Goal: Task Accomplishment & Management: Manage account settings

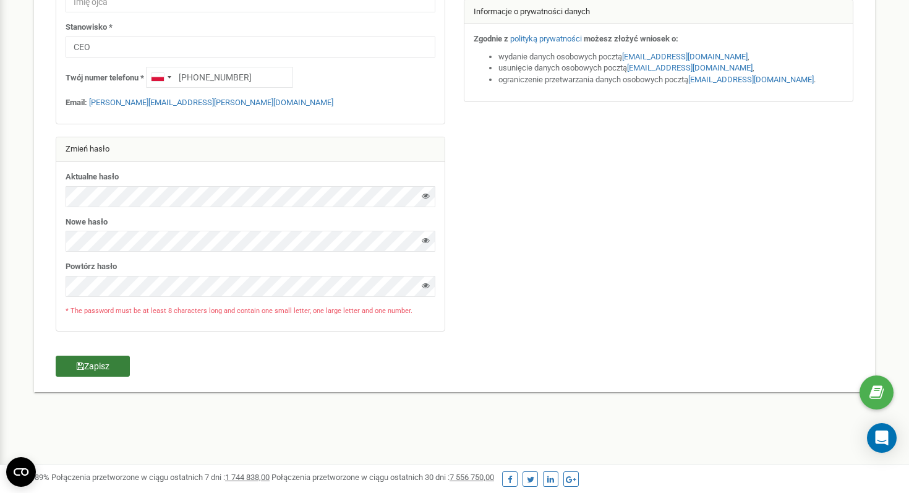
click at [111, 371] on button "Zapisz" at bounding box center [93, 366] width 74 height 21
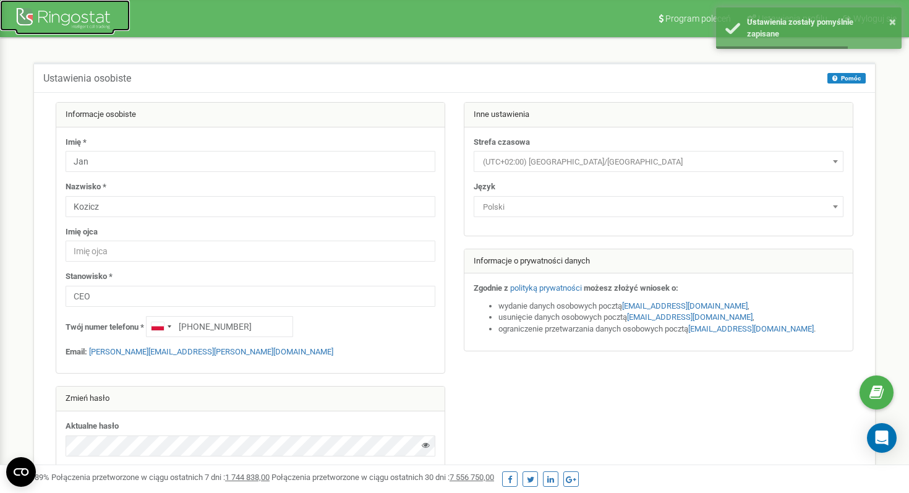
click at [70, 21] on div at bounding box center [64, 20] width 99 height 30
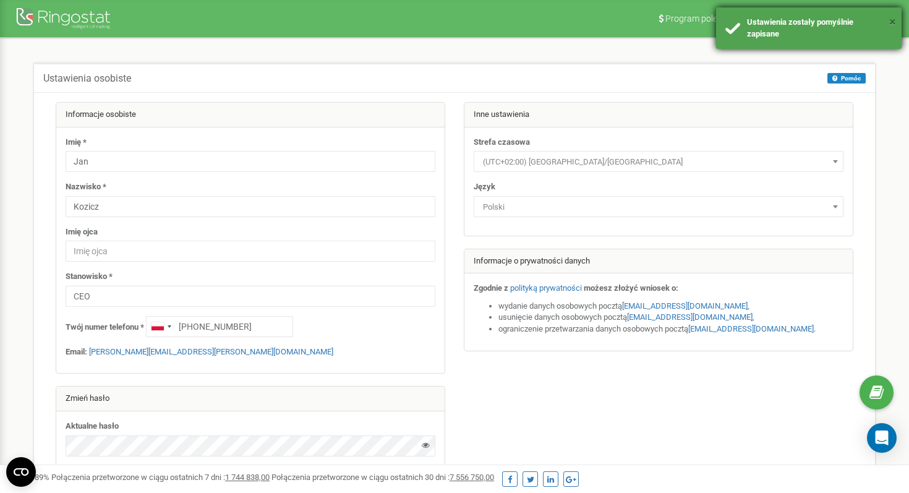
click at [892, 22] on button "×" at bounding box center [892, 22] width 7 height 18
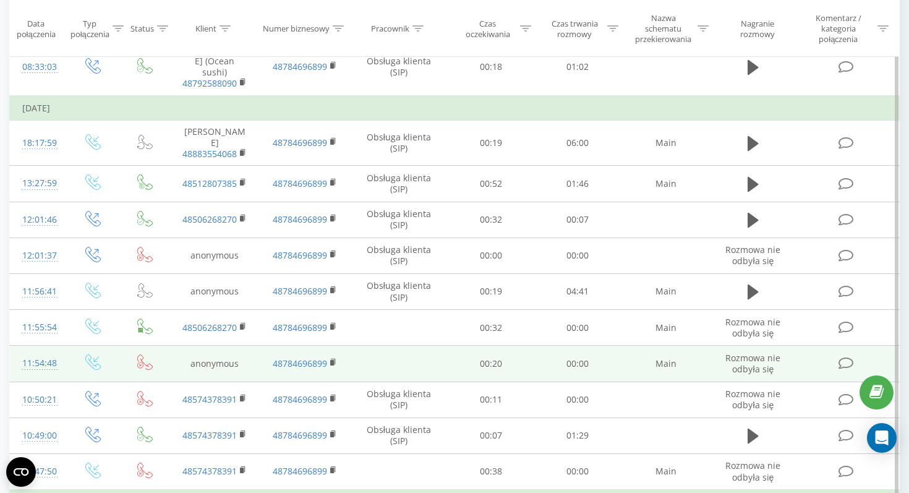
scroll to position [574, 0]
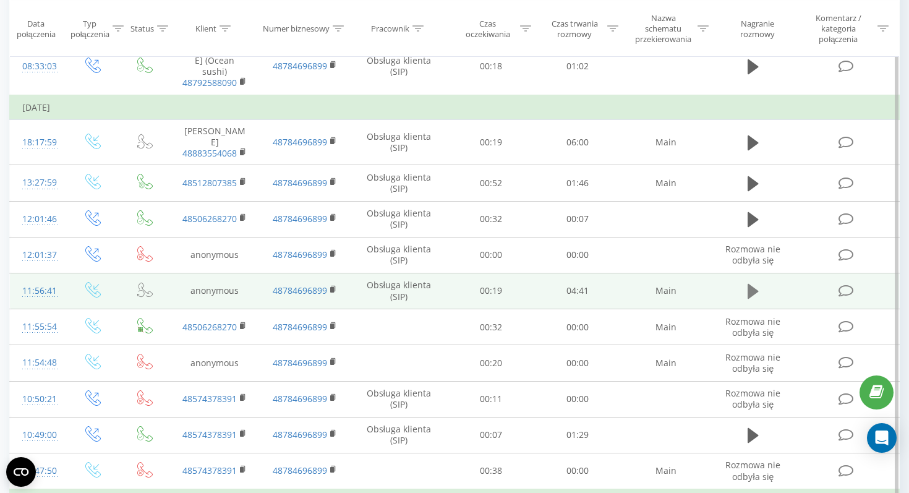
click at [749, 284] on icon at bounding box center [753, 291] width 11 height 15
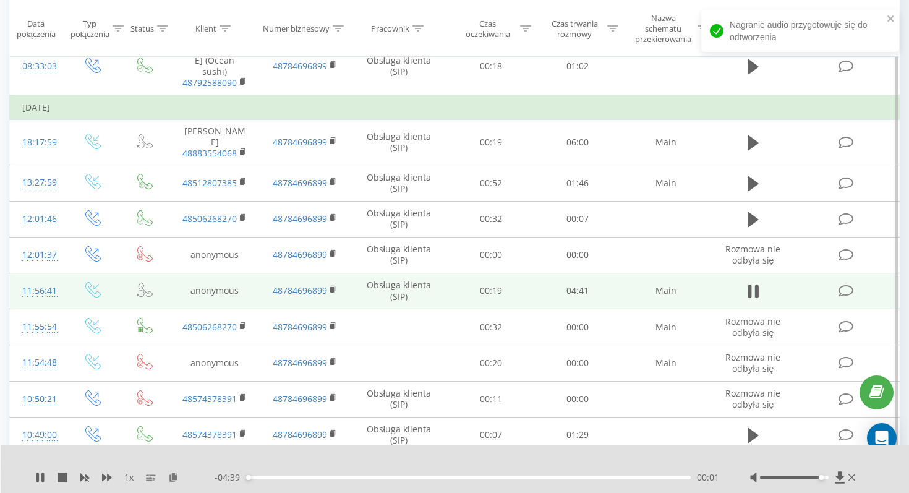
drag, startPoint x: 795, startPoint y: 477, endPoint x: 823, endPoint y: 483, distance: 27.8
click at [823, 483] on div at bounding box center [804, 477] width 108 height 12
click at [38, 476] on icon at bounding box center [37, 478] width 2 height 10
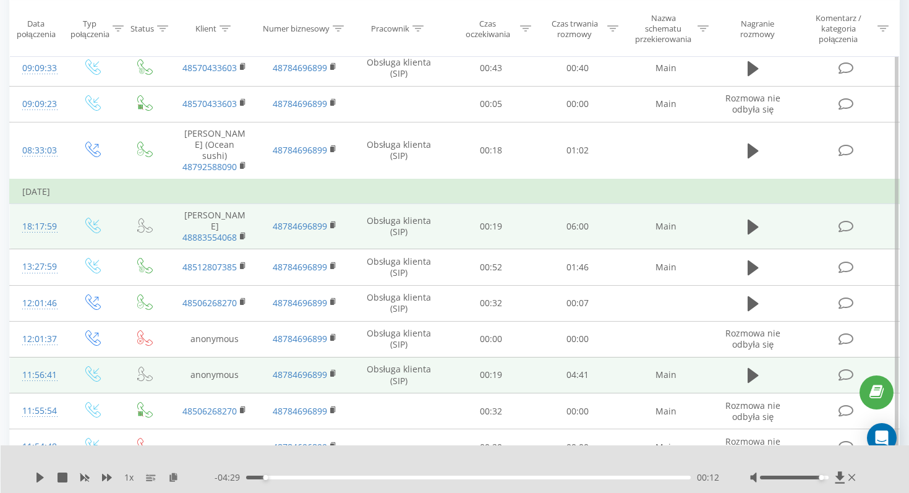
scroll to position [487, 0]
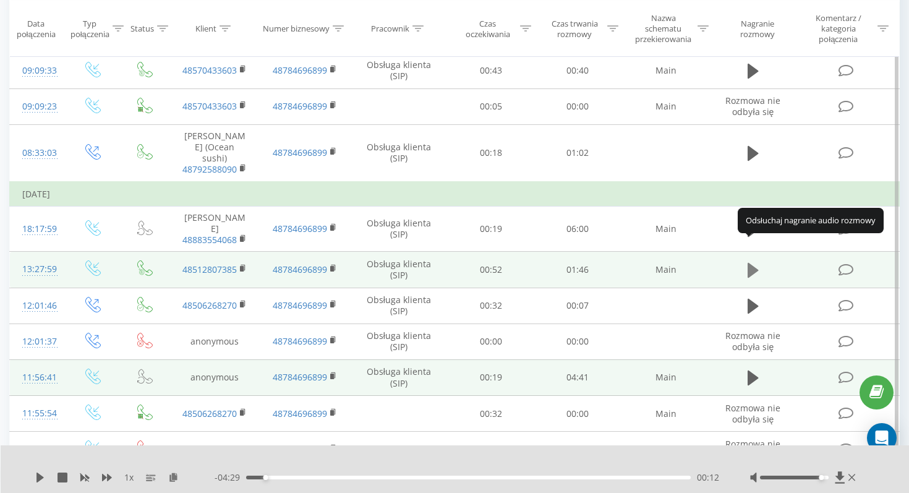
click at [751, 263] on icon at bounding box center [753, 270] width 11 height 15
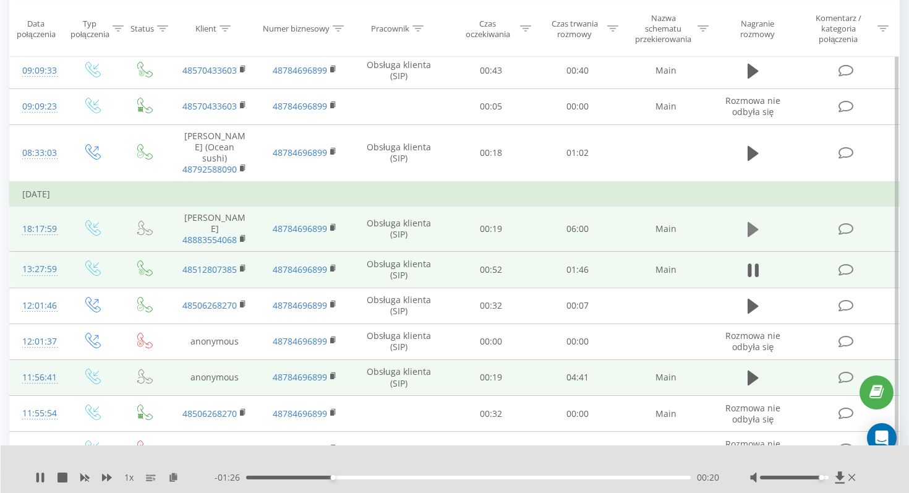
click at [747, 220] on button at bounding box center [753, 229] width 19 height 19
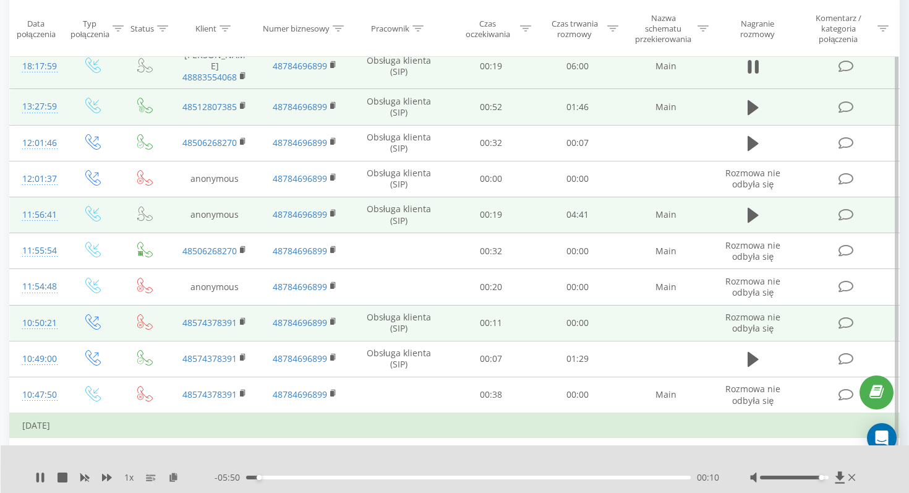
scroll to position [649, 0]
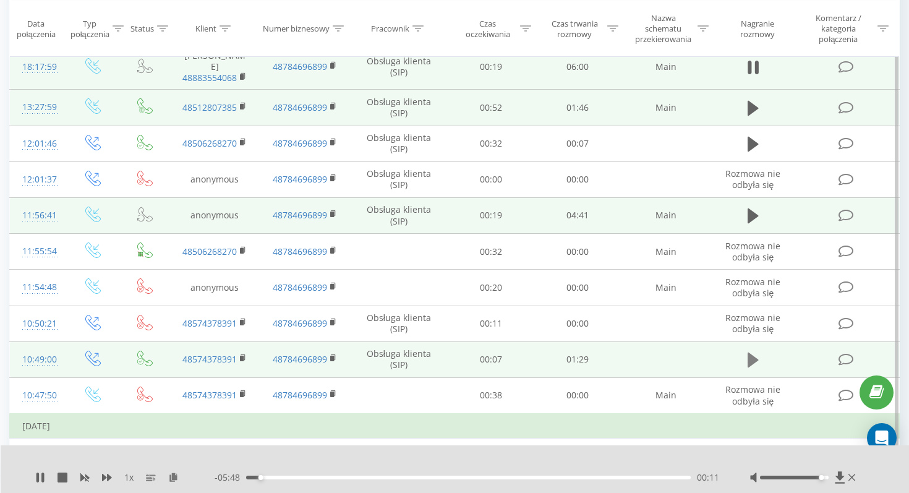
click at [751, 353] on icon at bounding box center [753, 360] width 11 height 15
click at [751, 353] on icon at bounding box center [750, 360] width 4 height 14
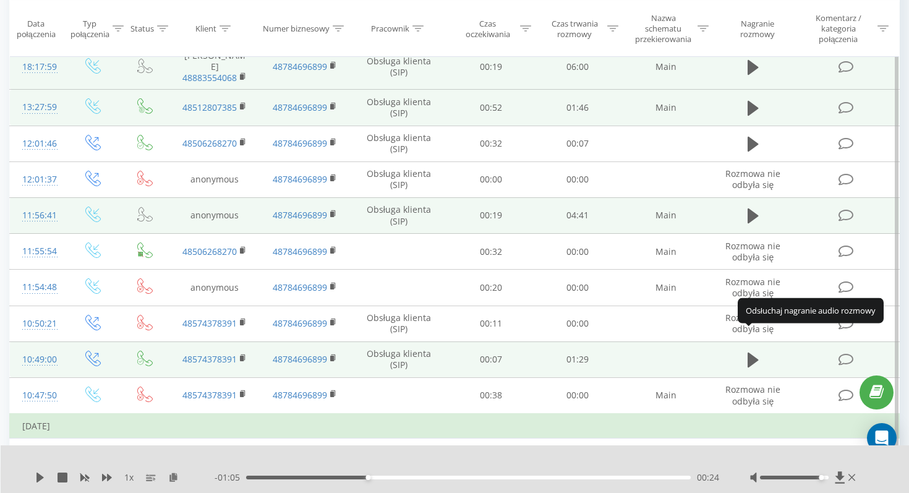
click at [751, 353] on icon at bounding box center [753, 360] width 11 height 15
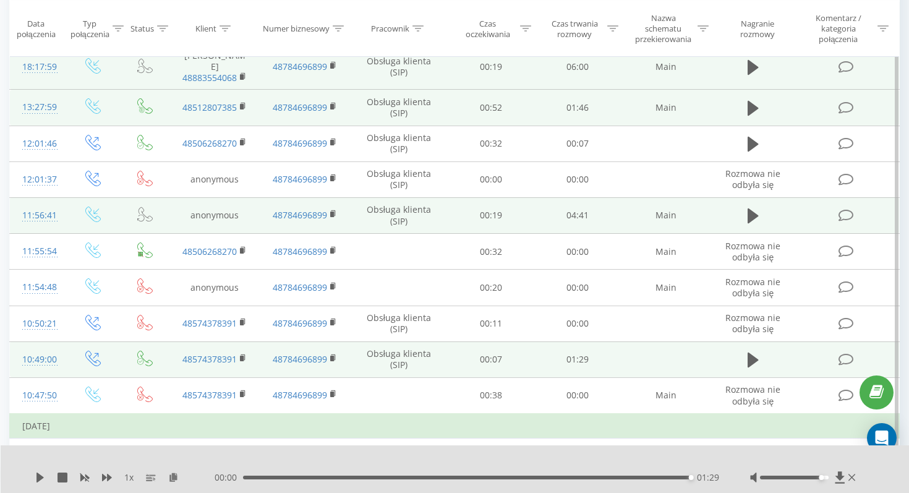
click at [239, 341] on td "48574378391" at bounding box center [214, 359] width 90 height 36
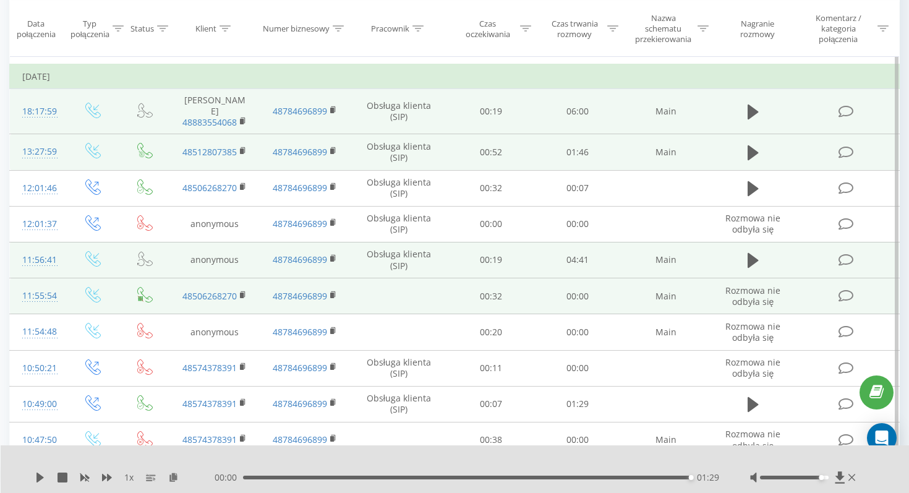
scroll to position [646, 0]
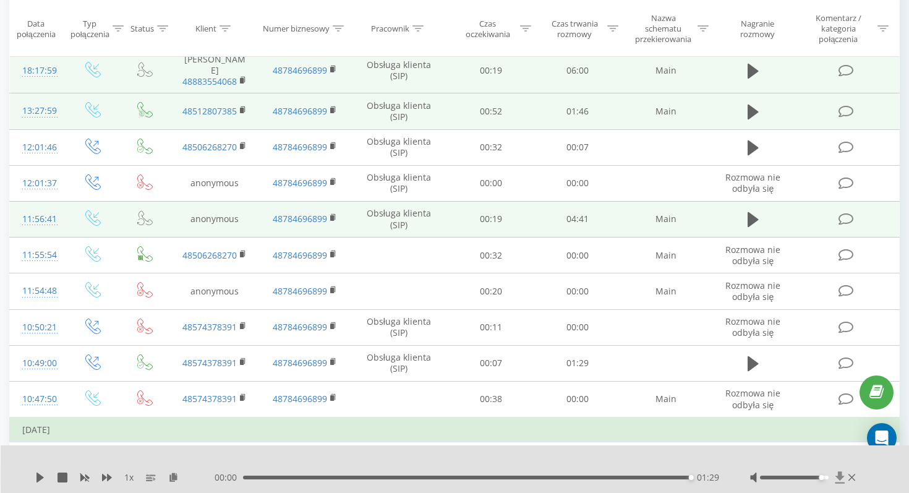
click at [841, 479] on icon at bounding box center [839, 477] width 9 height 12
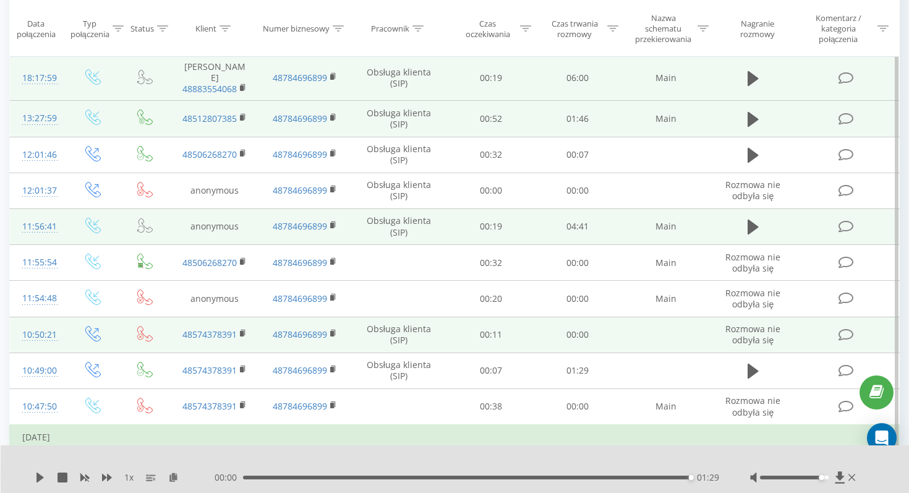
scroll to position [635, 0]
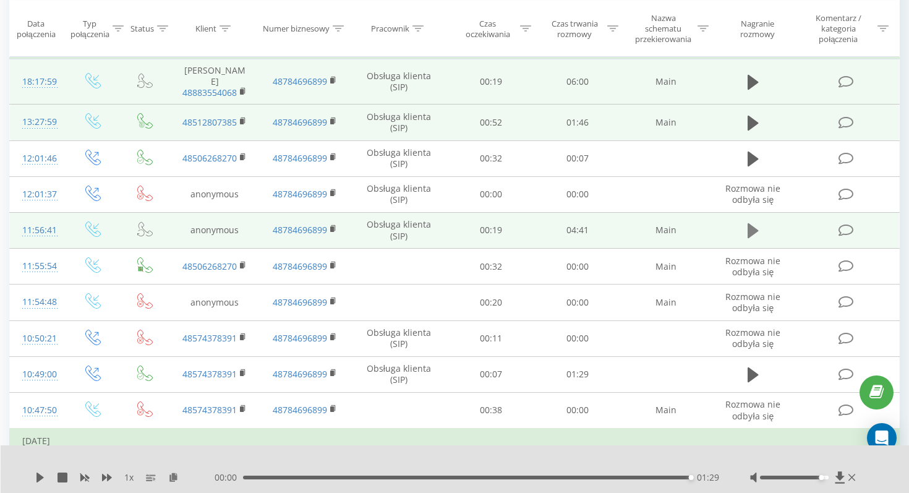
click at [748, 223] on icon at bounding box center [753, 230] width 11 height 15
click at [41, 479] on icon at bounding box center [40, 478] width 10 height 10
